Goal: Use online tool/utility: Utilize a website feature to perform a specific function

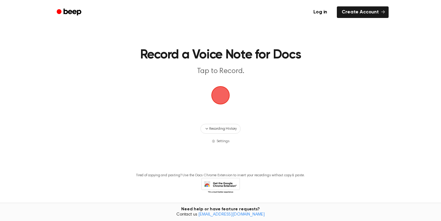
click at [217, 96] on span "button" at bounding box center [220, 95] width 17 height 17
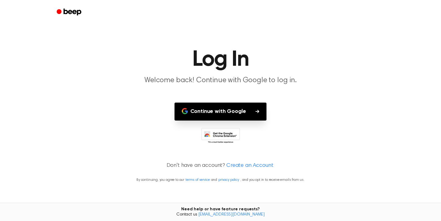
click at [216, 114] on button "Continue with Google" at bounding box center [221, 112] width 92 height 18
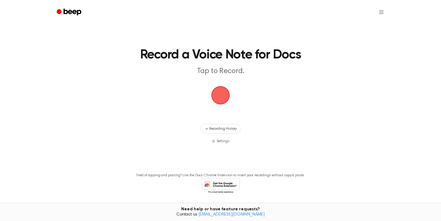
click at [225, 96] on span "button" at bounding box center [220, 95] width 19 height 19
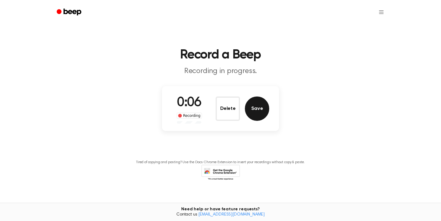
click at [259, 109] on button "Save" at bounding box center [257, 109] width 24 height 24
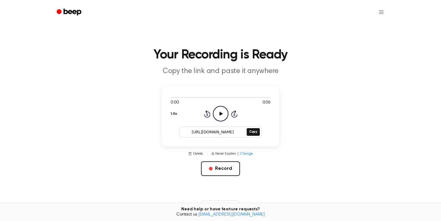
click at [215, 107] on icon "Play Audio" at bounding box center [221, 114] width 16 height 16
click at [221, 112] on icon "Play Audio" at bounding box center [221, 114] width 16 height 16
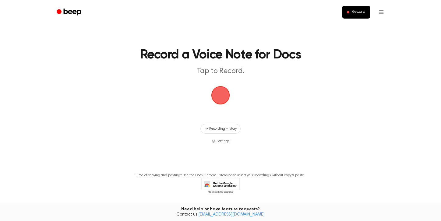
click at [222, 95] on span "button" at bounding box center [220, 95] width 17 height 17
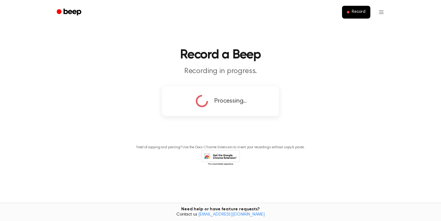
click at [210, 100] on div "Processing..." at bounding box center [220, 101] width 52 height 15
click at [380, 12] on html "Record Record a Beep Recording in progress. Processing... Tired of copying and …" at bounding box center [220, 110] width 441 height 221
click at [356, 12] on html "Record Record a Beep Recording in progress. Processing... Tired of copying and …" at bounding box center [220, 110] width 441 height 221
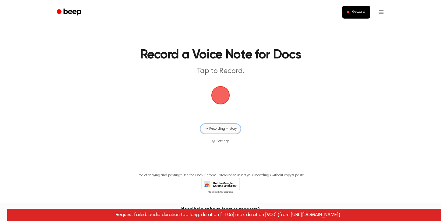
click at [218, 133] on button "Recording History" at bounding box center [221, 129] width 40 height 10
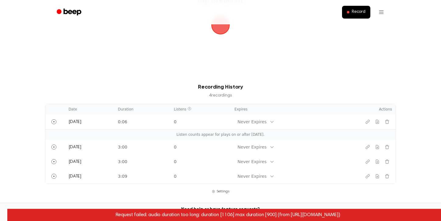
scroll to position [71, 0]
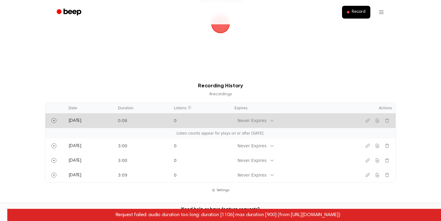
click at [145, 121] on td "0:06" at bounding box center [142, 120] width 56 height 15
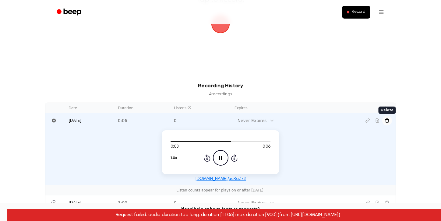
click at [388, 120] on icon "Delete recording" at bounding box center [387, 120] width 5 height 5
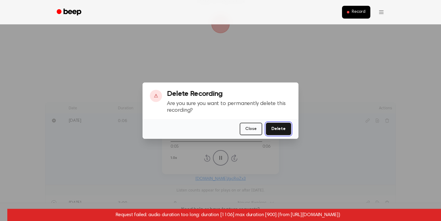
click at [279, 130] on button "Delete" at bounding box center [278, 129] width 25 height 12
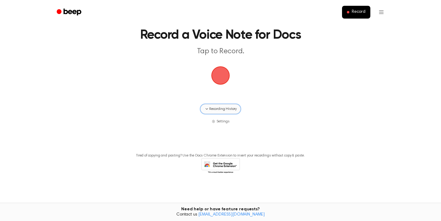
click at [210, 109] on span "Recording History" at bounding box center [222, 108] width 27 height 5
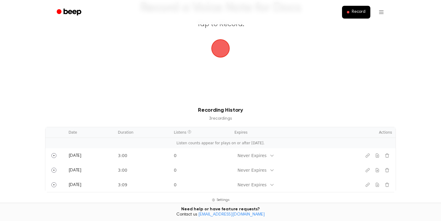
scroll to position [27, 0]
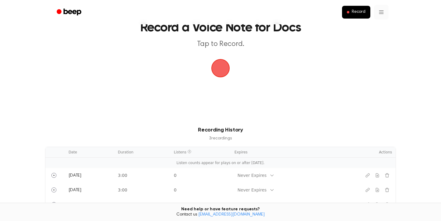
click at [378, 14] on html "Record Record a Voice Note for Docs Tap to Record. Recording History 3 recordin…" at bounding box center [220, 146] width 441 height 347
click at [309, 79] on html "Record Record a Voice Note for Docs Tap to Record. Recording History 3 recordin…" at bounding box center [220, 146] width 441 height 347
